Goal: Browse casually

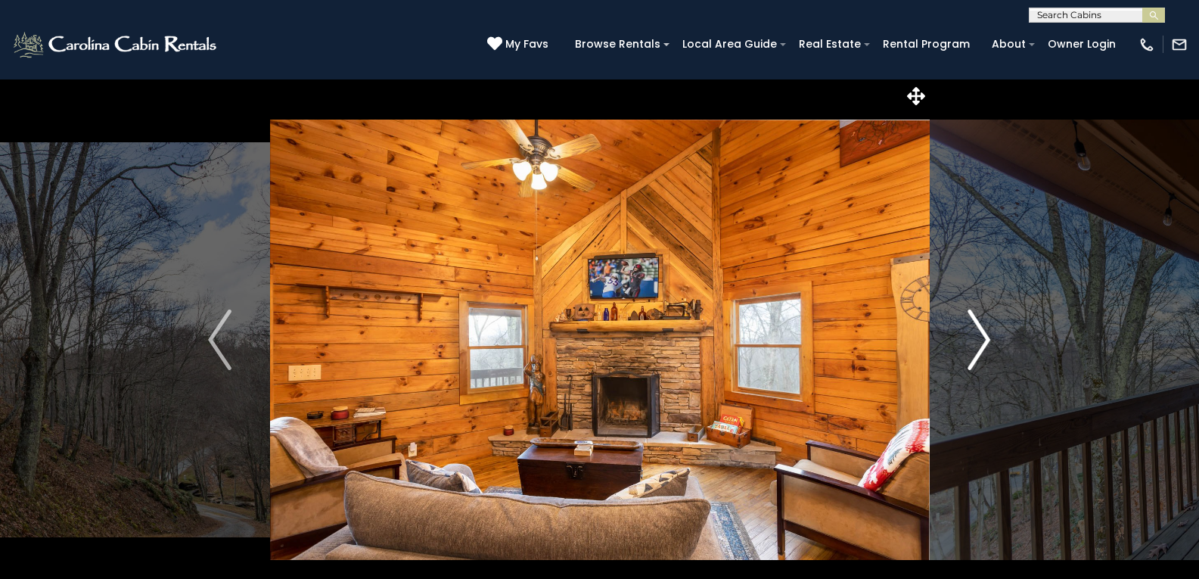
click at [961, 321] on button "Next" at bounding box center [979, 340] width 100 height 522
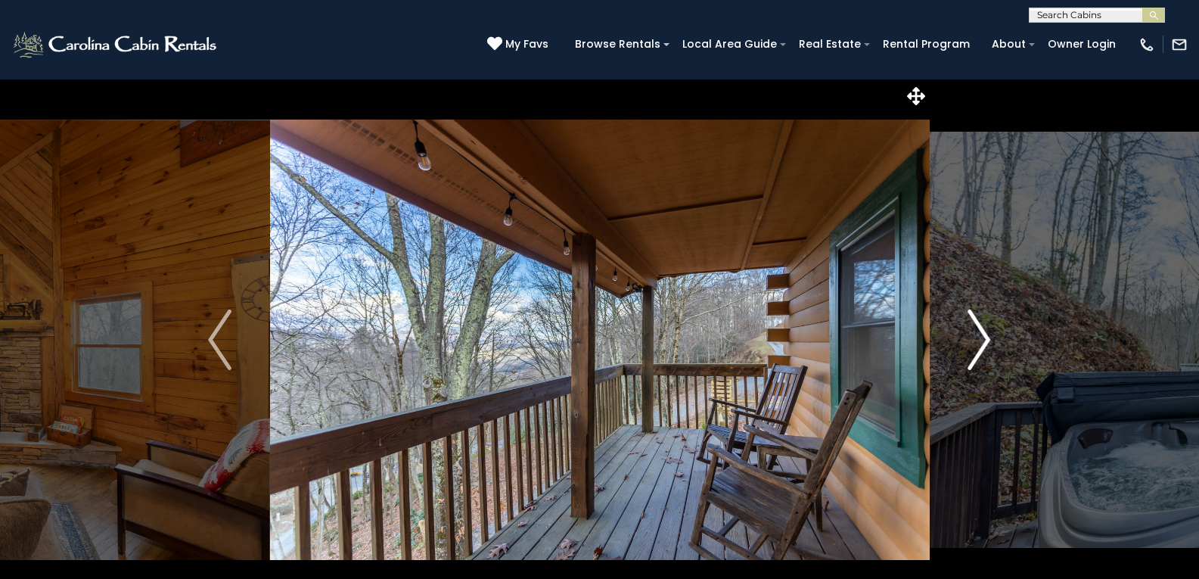
click at [961, 321] on button "Next" at bounding box center [979, 340] width 100 height 522
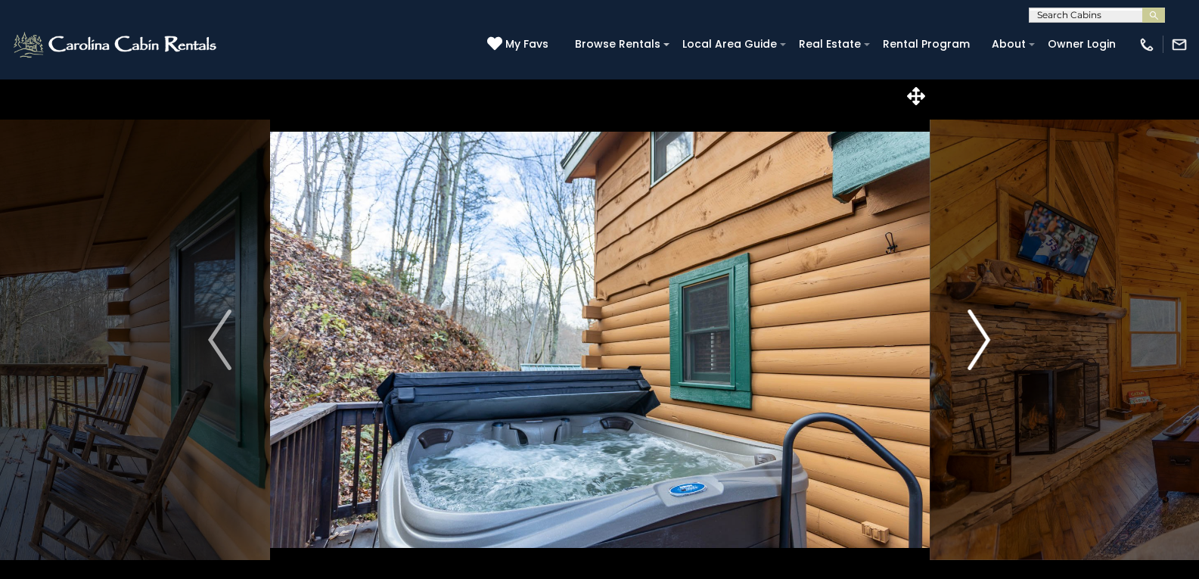
click at [961, 321] on button "Next" at bounding box center [979, 340] width 100 height 522
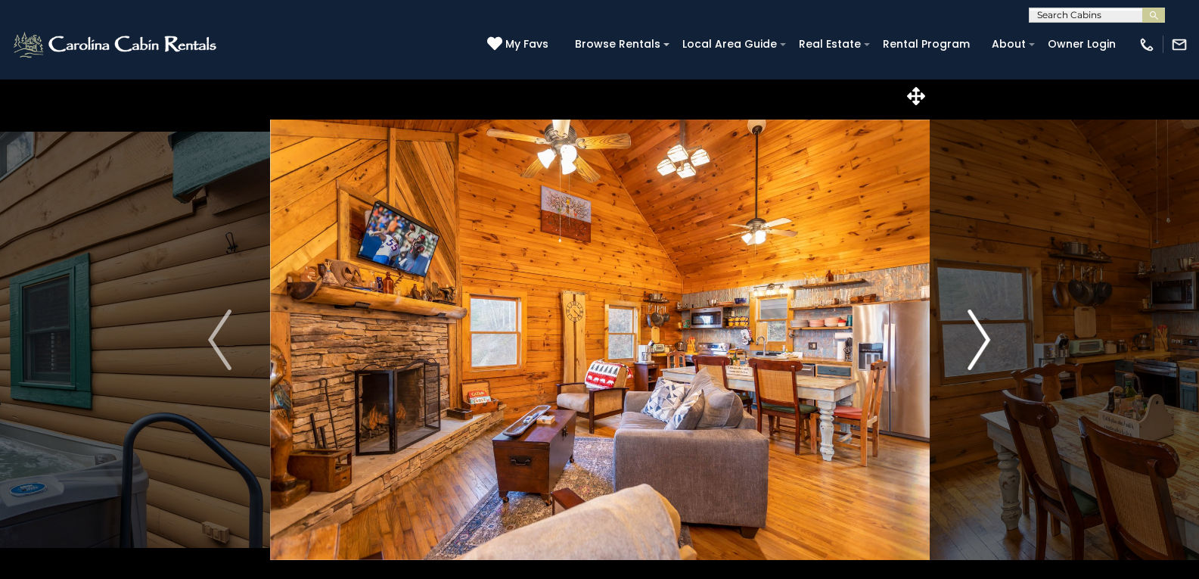
click at [961, 321] on button "Next" at bounding box center [979, 340] width 100 height 522
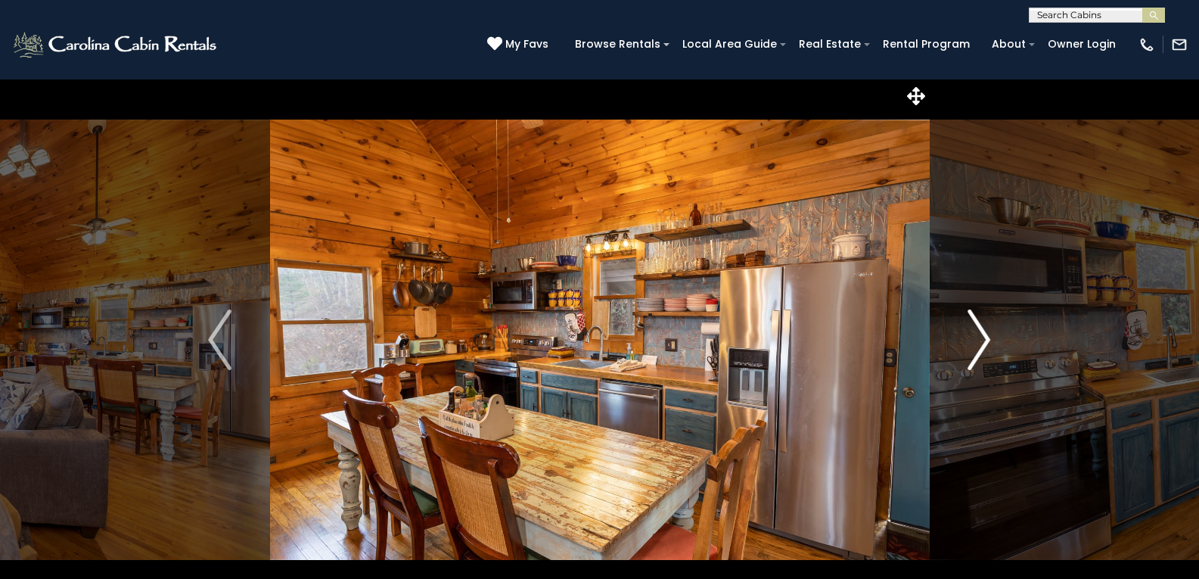
click at [961, 321] on button "Next" at bounding box center [979, 340] width 100 height 522
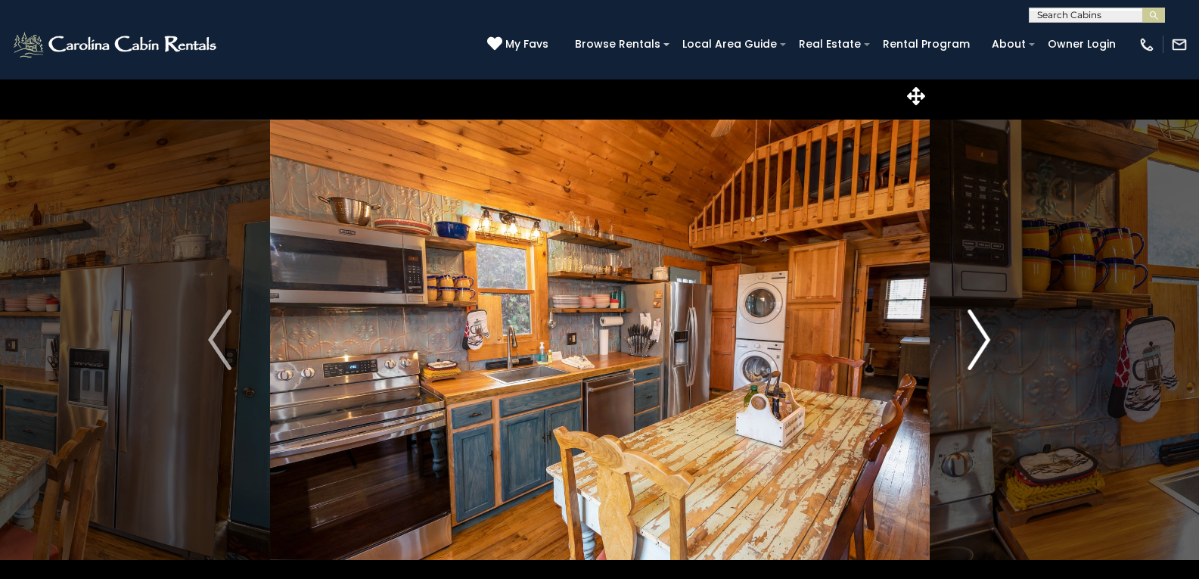
click at [961, 321] on button "Next" at bounding box center [979, 340] width 100 height 522
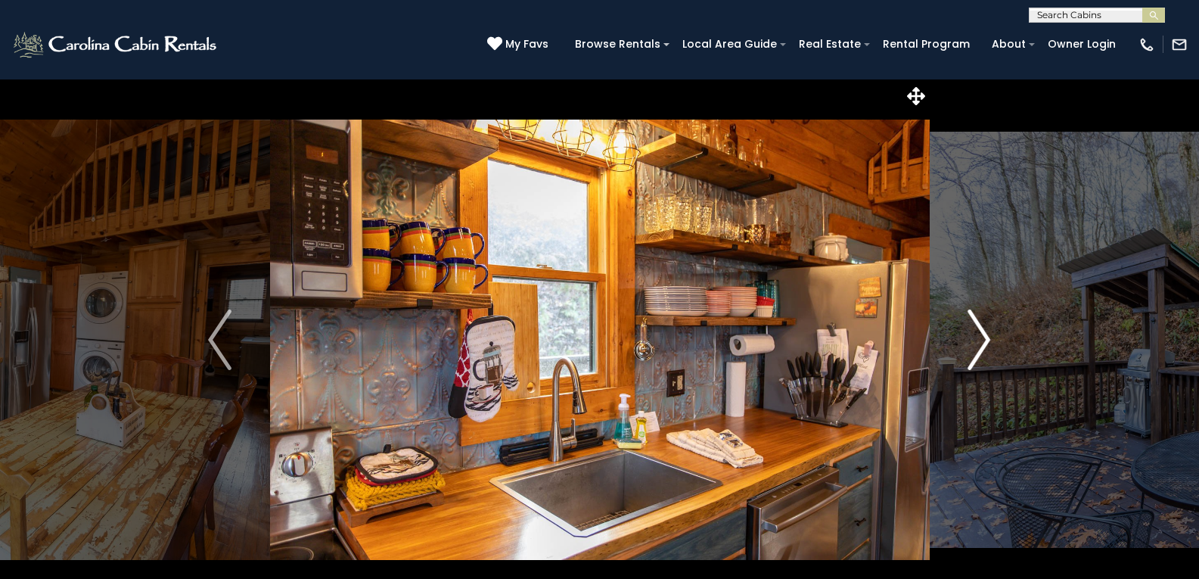
click at [961, 321] on button "Next" at bounding box center [979, 340] width 100 height 522
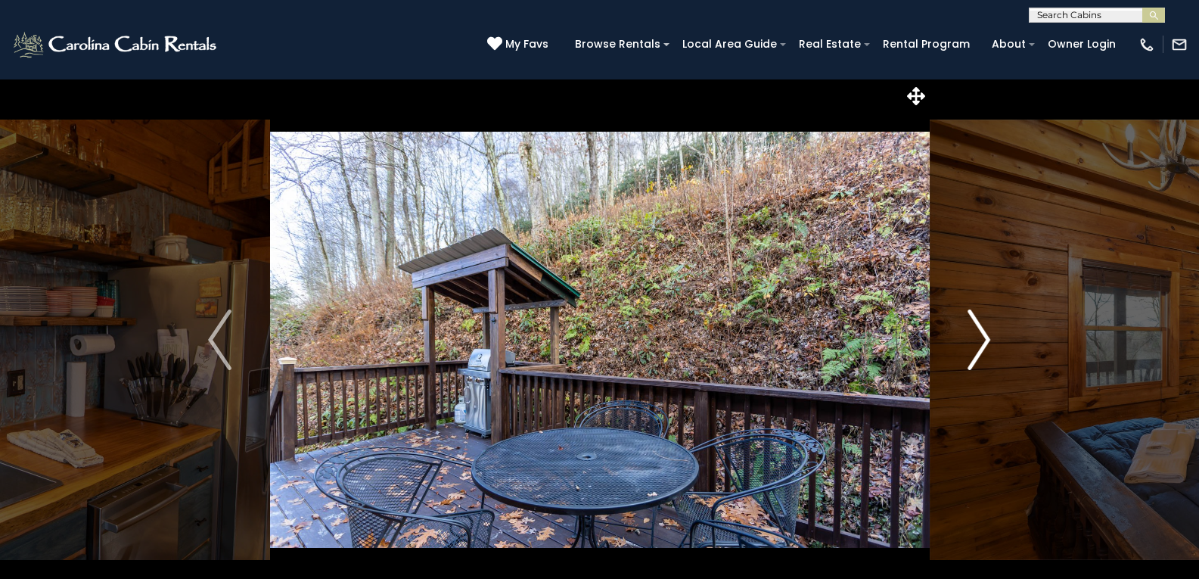
click at [961, 321] on button "Next" at bounding box center [979, 340] width 100 height 522
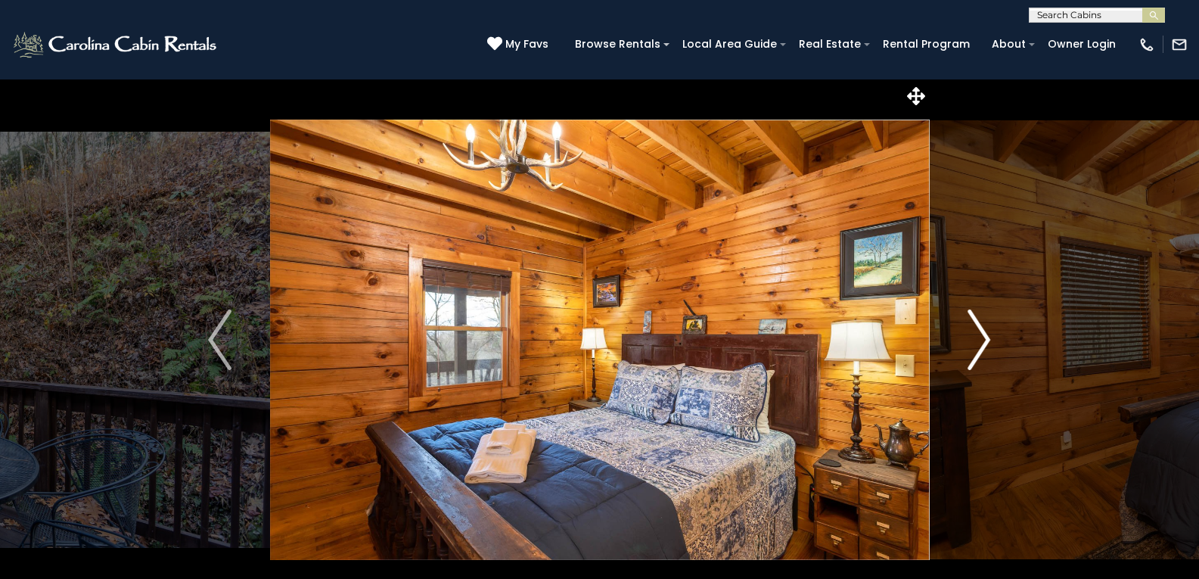
click at [961, 321] on button "Next" at bounding box center [979, 340] width 100 height 522
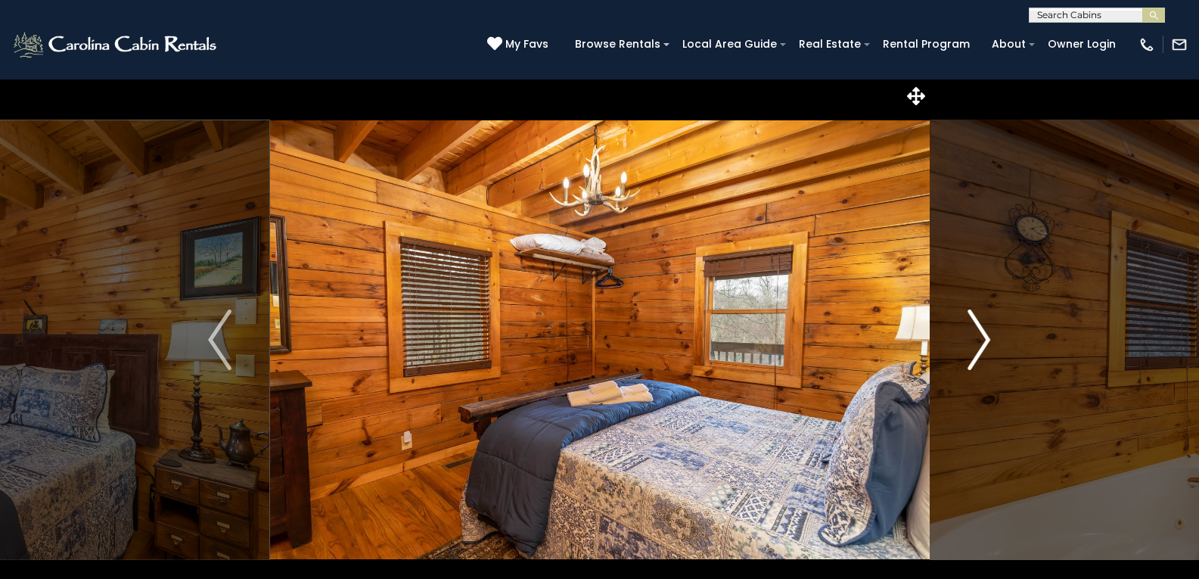
click at [961, 321] on button "Next" at bounding box center [979, 340] width 100 height 522
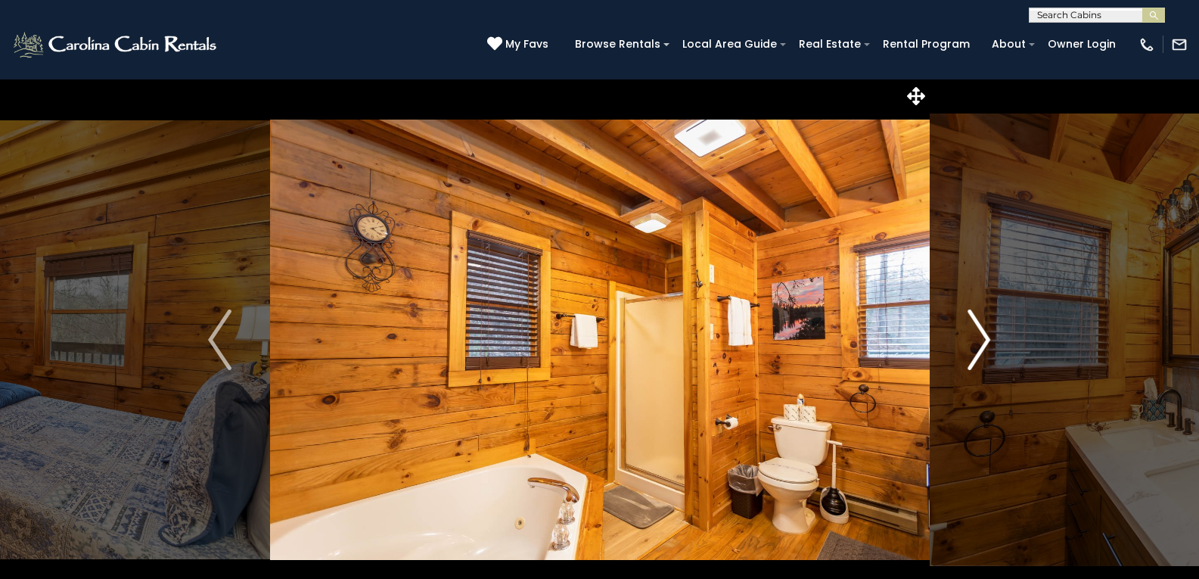
click at [961, 321] on button "Next" at bounding box center [979, 340] width 100 height 522
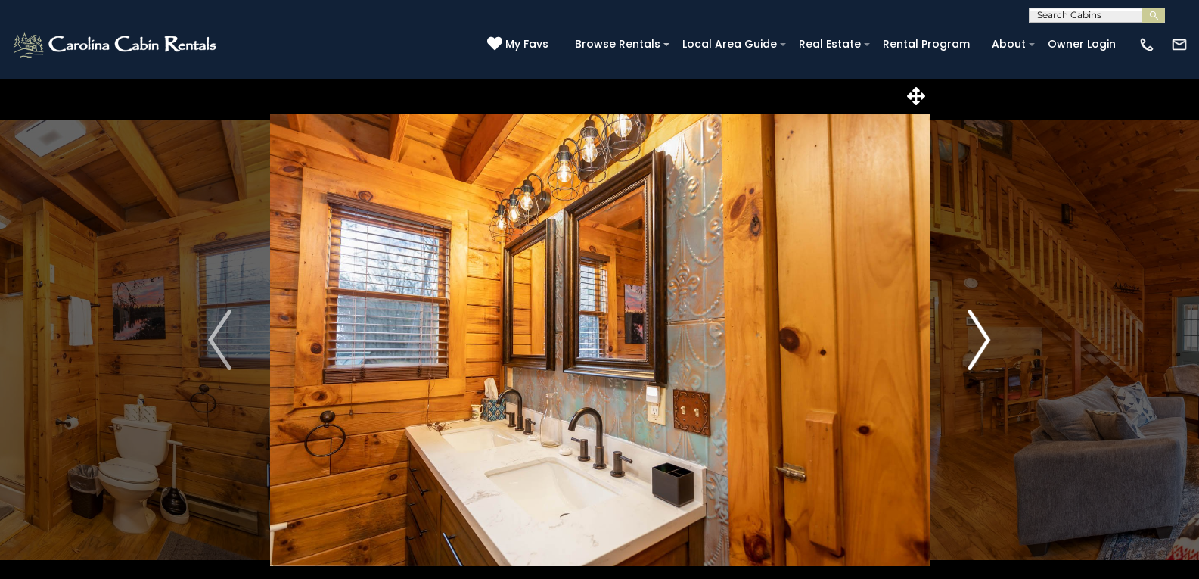
click at [961, 321] on button "Next" at bounding box center [979, 340] width 100 height 522
